Goal: Feedback & Contribution: Contribute content

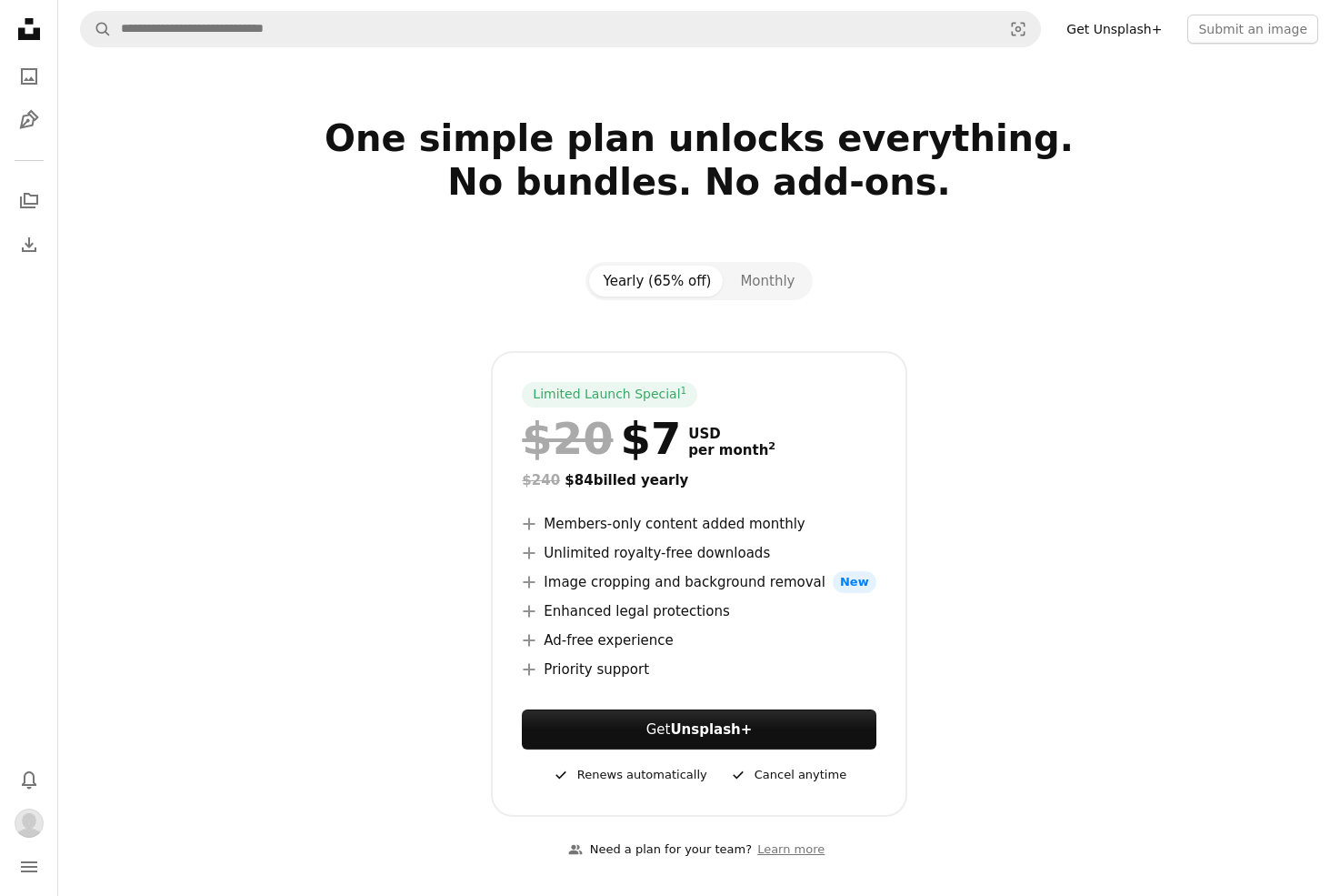
click at [31, 28] on icon "Unsplash logo Unsplash Home" at bounding box center [29, 29] width 37 height 37
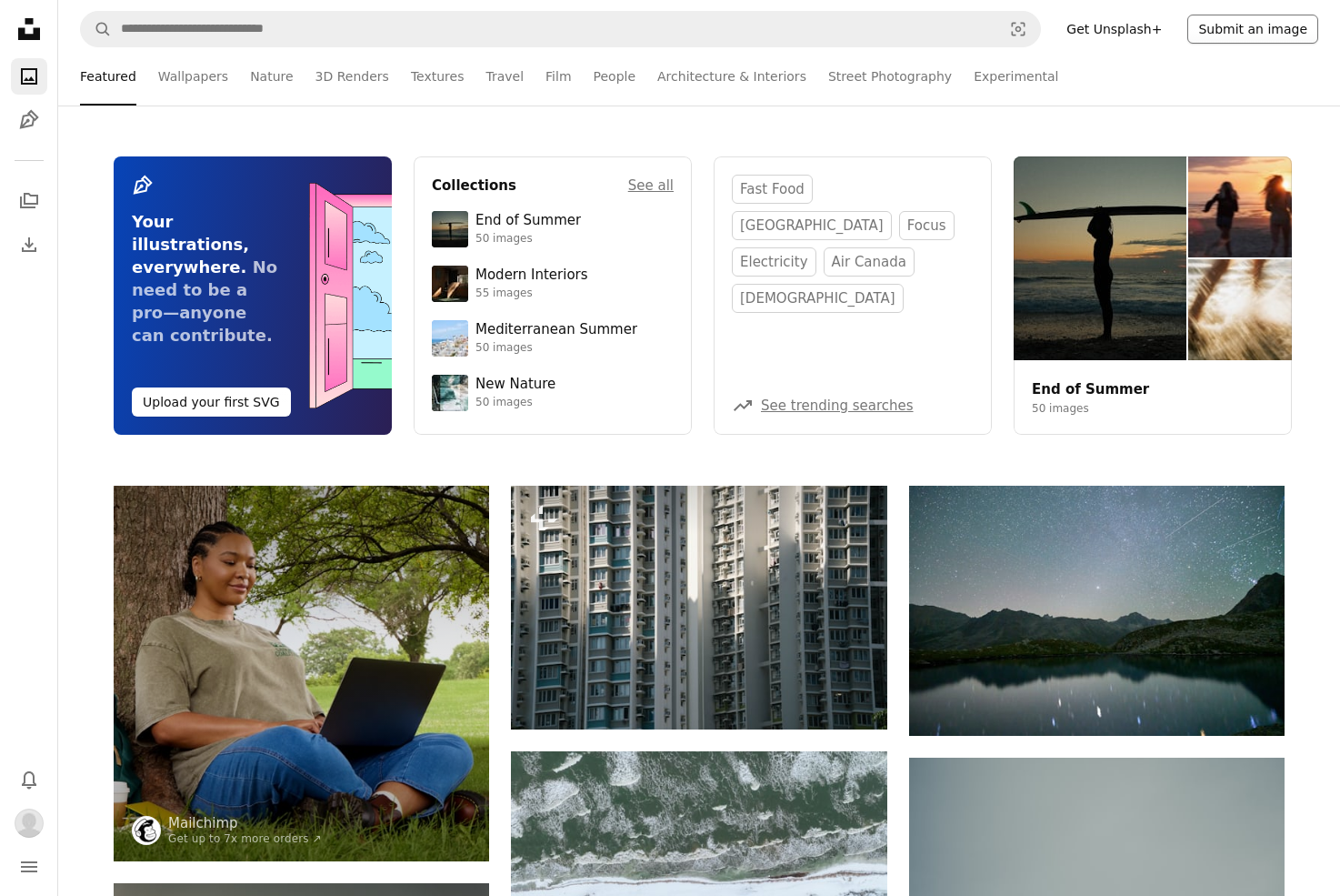
click at [1076, 33] on button "Submit an image" at bounding box center [1252, 28] width 131 height 29
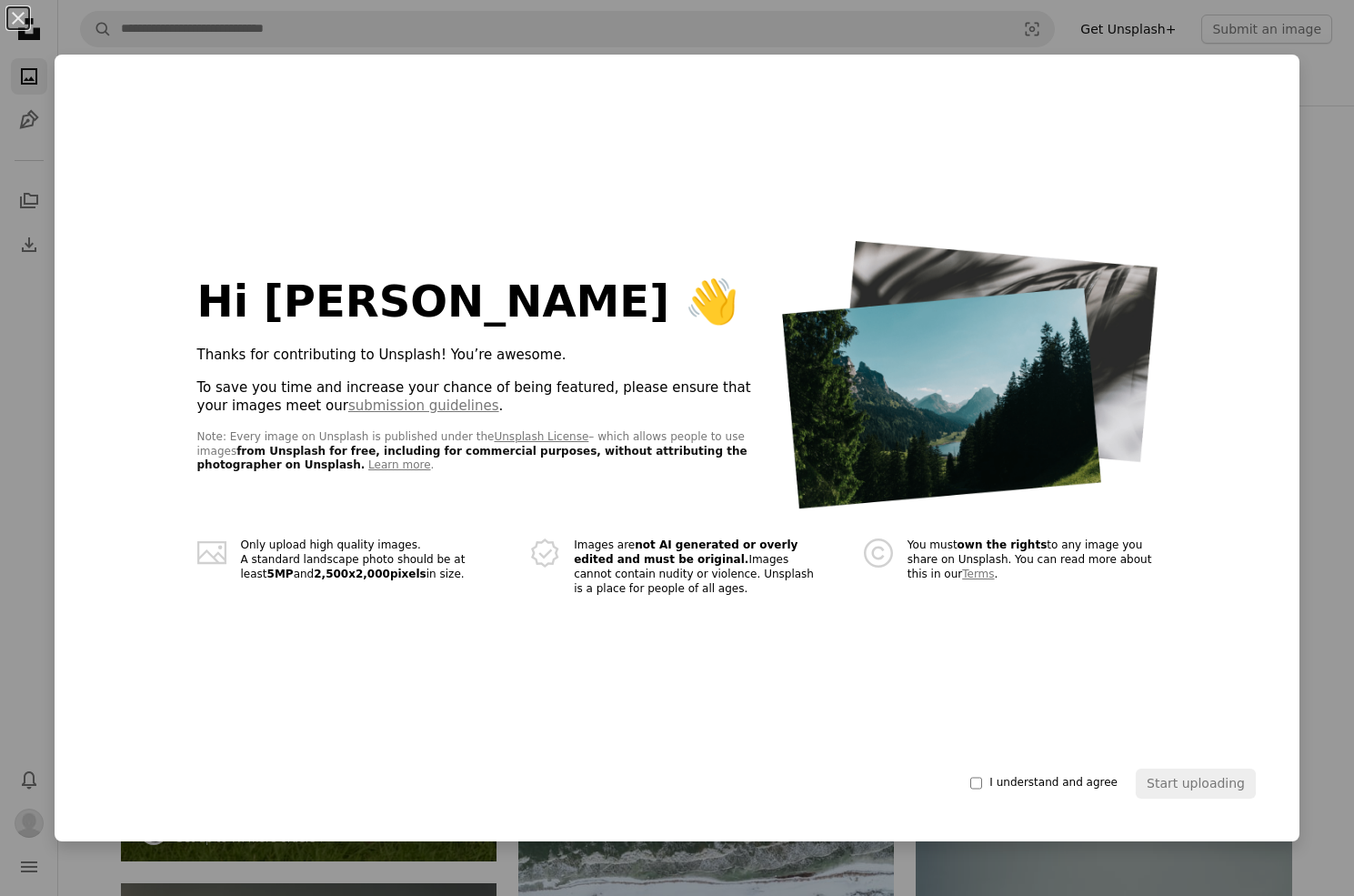
click at [1035, 782] on span "I understand and agree" at bounding box center [1054, 782] width 128 height 14
click at [1077, 550] on div "An X shape Hi [PERSON_NAME] 👋 Thanks for contributing to Unsplash! You’re aweso…" at bounding box center [677, 448] width 1354 height 896
